Goal: Book appointment/travel/reservation

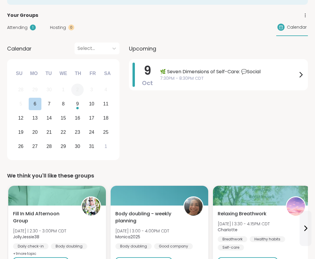
click at [82, 90] on div "2" at bounding box center [77, 90] width 13 height 13
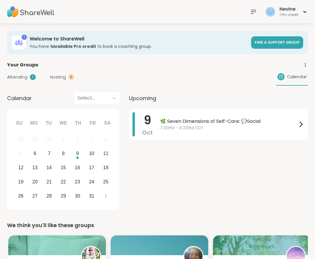
click at [94, 93] on div "Select..." at bounding box center [91, 98] width 34 height 12
click at [147, 101] on span "Upcoming" at bounding box center [142, 98] width 27 height 8
click at [273, 42] on span "Find a support group" at bounding box center [276, 42] width 45 height 5
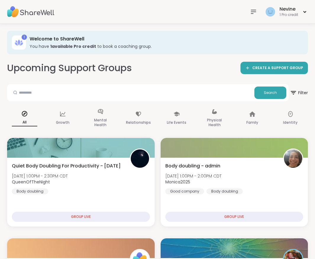
click at [255, 9] on icon at bounding box center [253, 11] width 7 height 7
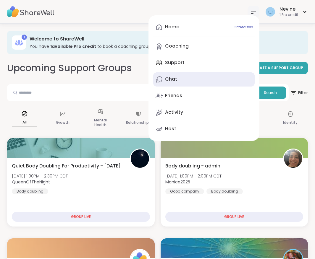
click at [181, 82] on link "Chat" at bounding box center [203, 79] width 101 height 14
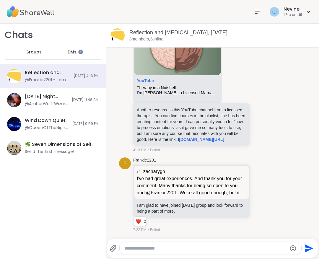
click at [72, 48] on div "DMs" at bounding box center [72, 52] width 29 height 14
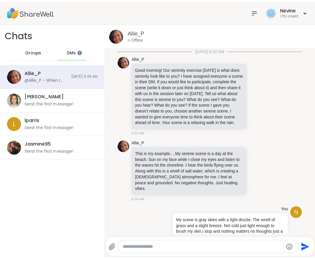
scroll to position [88, 0]
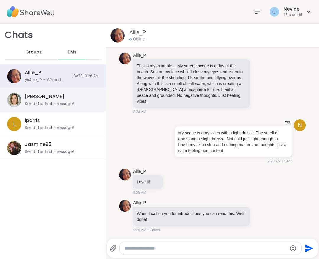
click at [57, 94] on div "[PERSON_NAME]" at bounding box center [45, 96] width 40 height 6
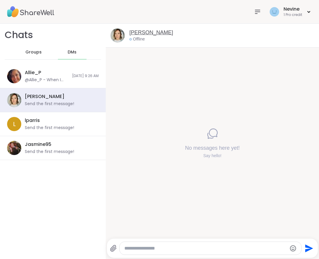
click at [135, 33] on link "[PERSON_NAME]" at bounding box center [151, 32] width 44 height 7
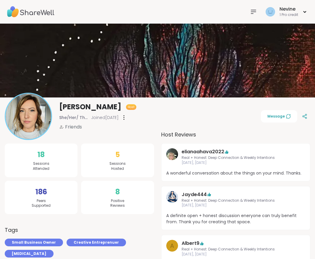
click at [121, 164] on span "Sessions Hosted" at bounding box center [117, 166] width 16 height 10
click at [119, 157] on span "5" at bounding box center [117, 154] width 4 height 11
drag, startPoint x: 53, startPoint y: 218, endPoint x: 113, endPoint y: 181, distance: 70.4
click at [113, 181] on div "8 Positive Reviews" at bounding box center [117, 198] width 73 height 34
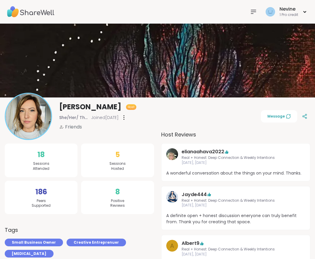
click at [102, 193] on div "8 Positive Reviews" at bounding box center [117, 198] width 73 height 34
click at [201, 170] on span "A wonderful conversation about the things on your mind. Thanks." at bounding box center [235, 173] width 139 height 6
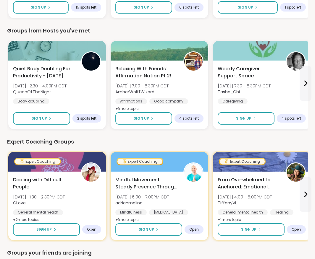
scroll to position [290, 0]
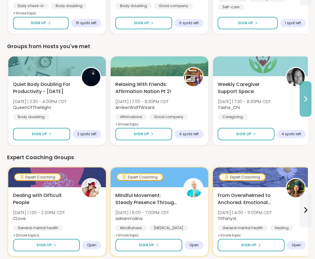
click at [309, 97] on button at bounding box center [305, 98] width 12 height 35
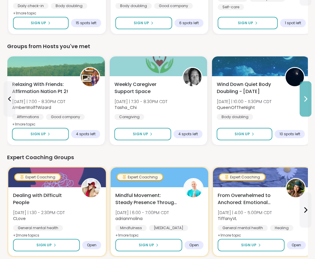
click at [309, 97] on button at bounding box center [305, 98] width 12 height 35
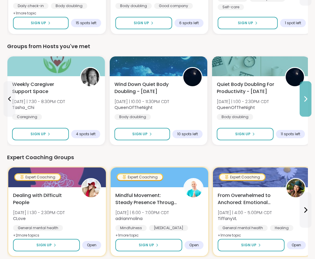
click at [309, 97] on button at bounding box center [305, 98] width 12 height 35
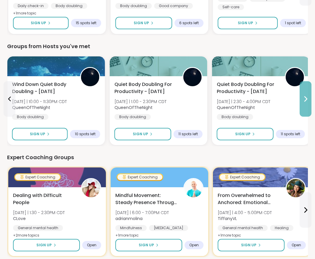
click at [309, 97] on button at bounding box center [305, 98] width 12 height 35
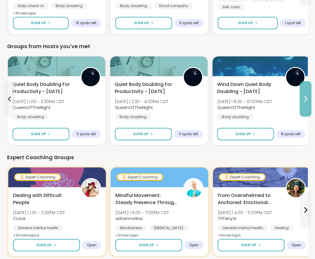
click at [309, 97] on button at bounding box center [305, 98] width 12 height 35
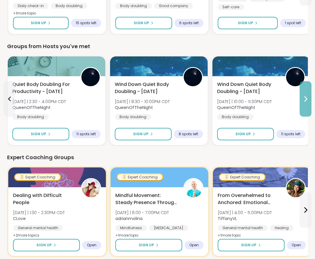
click at [309, 97] on button at bounding box center [305, 98] width 12 height 35
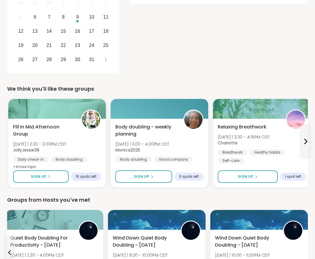
scroll to position [143, 0]
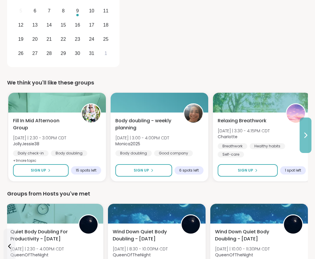
click at [305, 143] on button at bounding box center [305, 135] width 12 height 35
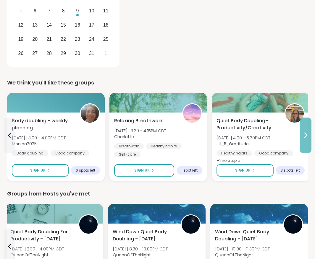
click at [305, 143] on button at bounding box center [305, 135] width 12 height 35
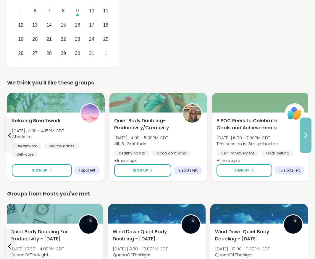
click at [305, 143] on button at bounding box center [305, 135] width 12 height 35
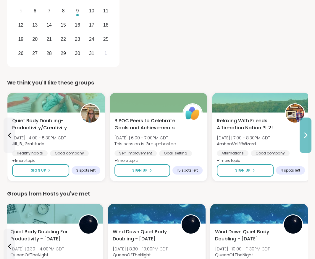
click at [305, 143] on button at bounding box center [305, 135] width 12 height 35
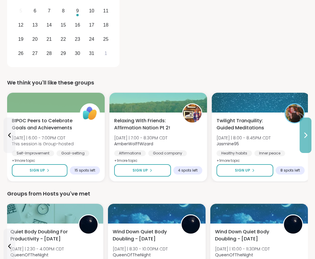
click at [305, 141] on button at bounding box center [305, 135] width 12 height 35
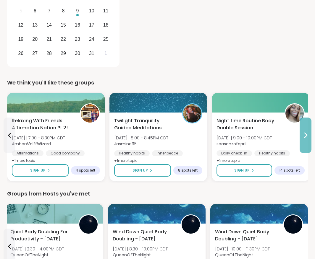
click at [305, 141] on button at bounding box center [305, 135] width 12 height 35
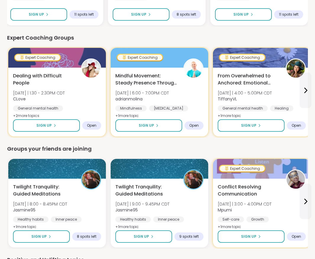
scroll to position [411, 0]
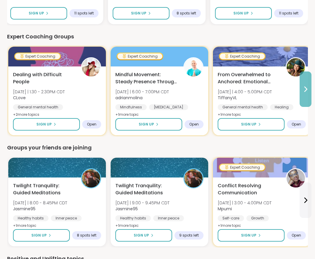
click at [302, 94] on button at bounding box center [305, 88] width 12 height 35
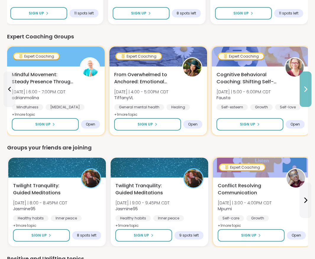
click at [306, 87] on icon at bounding box center [305, 89] width 7 height 7
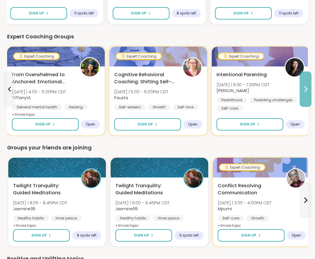
click at [306, 87] on icon at bounding box center [305, 89] width 7 height 7
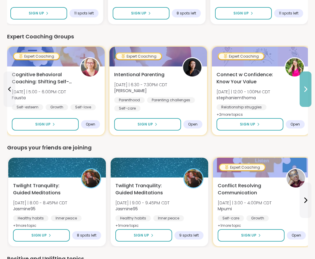
click at [306, 87] on icon at bounding box center [305, 89] width 7 height 7
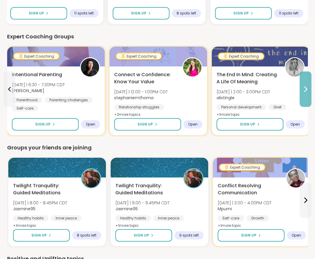
click at [306, 87] on icon at bounding box center [305, 89] width 7 height 7
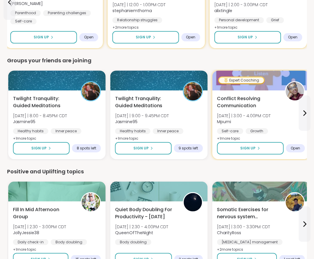
scroll to position [499, 0]
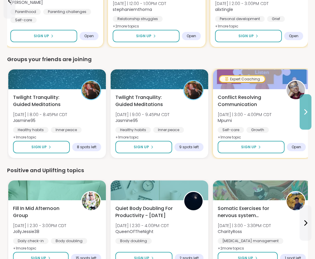
click at [309, 118] on button at bounding box center [305, 111] width 12 height 35
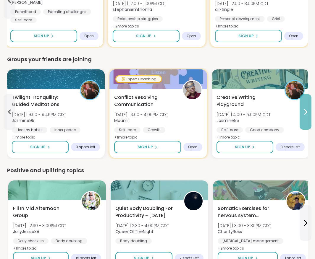
click at [309, 118] on button at bounding box center [305, 111] width 12 height 35
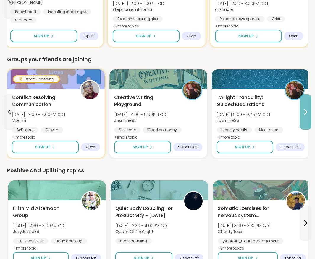
click at [309, 118] on button at bounding box center [305, 111] width 12 height 35
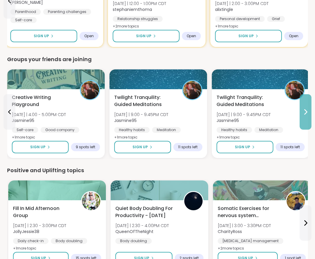
click at [309, 118] on button at bounding box center [305, 111] width 12 height 35
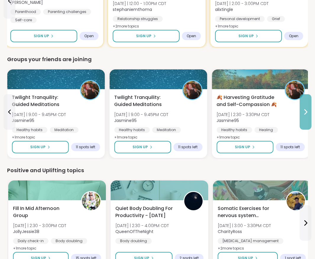
click at [309, 118] on button at bounding box center [305, 111] width 12 height 35
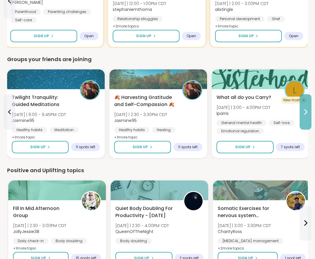
click at [309, 118] on button at bounding box center [305, 111] width 12 height 35
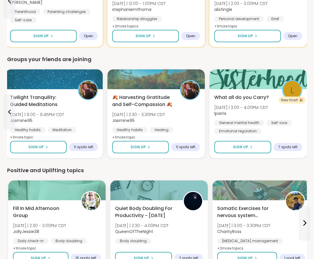
click at [313, 64] on div "1 Welcome to ShareWell You have 1 available Pro credit to book a coaching group…" at bounding box center [157, 18] width 314 height 987
click at [314, 59] on div "1 Welcome to ShareWell You have 1 available Pro credit to book a coaching group…" at bounding box center [157, 18] width 314 height 987
click at [314, 53] on div "1 Welcome to ShareWell You have 1 available Pro credit to book a coaching group…" at bounding box center [157, 18] width 314 height 987
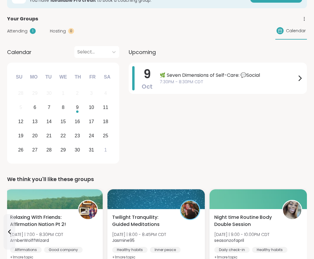
scroll to position [0, 0]
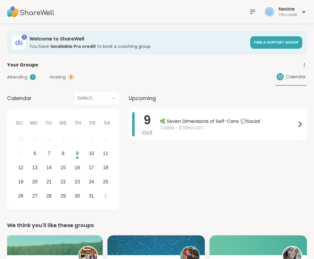
click at [290, 76] on span "Calendar" at bounding box center [296, 77] width 20 height 6
click at [78, 152] on div "9" at bounding box center [77, 153] width 3 height 8
click at [89, 94] on div at bounding box center [91, 98] width 28 height 8
click at [50, 93] on div "Calendar Select..." at bounding box center [63, 98] width 112 height 12
click at [277, 42] on span "Find a support group" at bounding box center [276, 42] width 45 height 5
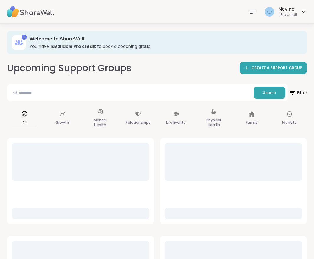
click at [304, 96] on span "Filter" at bounding box center [298, 92] width 19 height 15
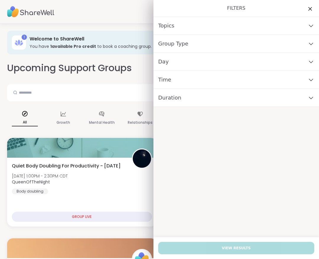
click at [224, 68] on div "Day" at bounding box center [235, 62] width 165 height 18
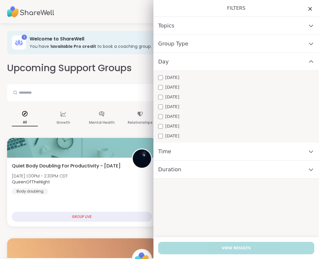
click at [198, 76] on div "[DATE]" at bounding box center [236, 77] width 156 height 6
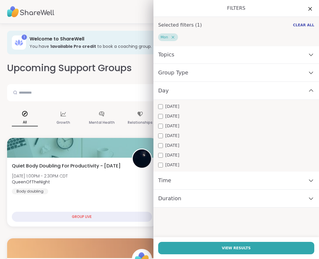
click at [192, 188] on div "Time" at bounding box center [235, 181] width 165 height 18
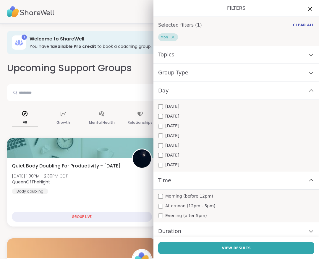
click at [187, 204] on span "Afternoon (12pm - 5pm)" at bounding box center [190, 206] width 50 height 6
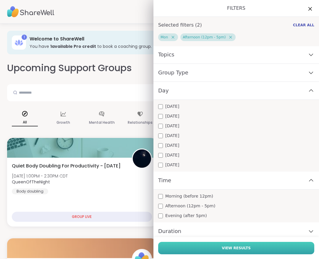
click at [234, 249] on span "View Results" at bounding box center [235, 247] width 29 height 5
